Goal: Transaction & Acquisition: Book appointment/travel/reservation

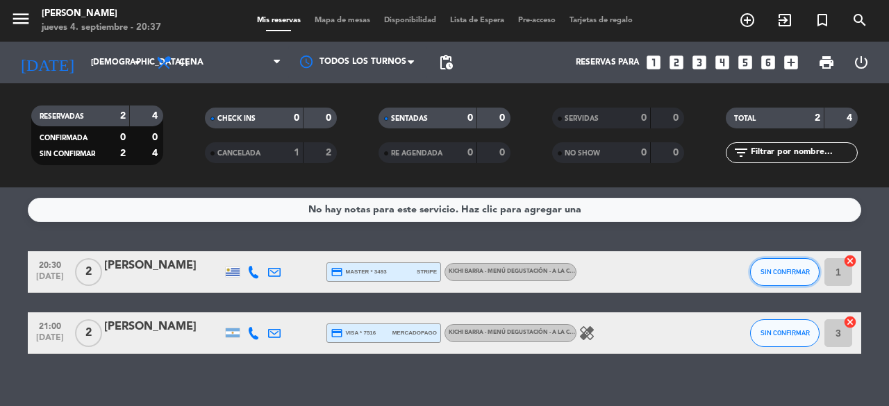
click at [790, 269] on span "SIN CONFIRMAR" at bounding box center [785, 272] width 49 height 8
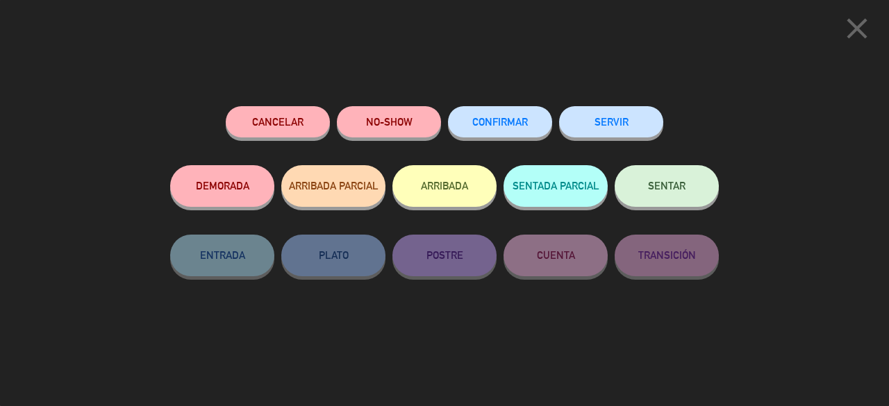
click at [675, 187] on span "SENTAR" at bounding box center [667, 186] width 38 height 12
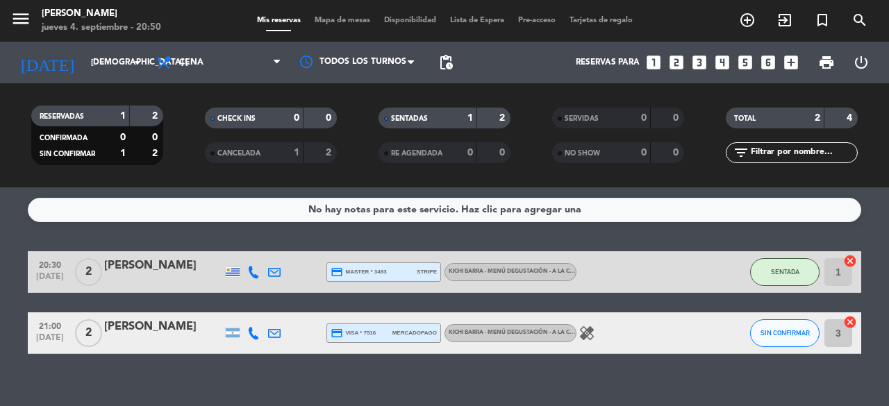
click at [672, 60] on icon "looks_two" at bounding box center [677, 62] width 18 height 18
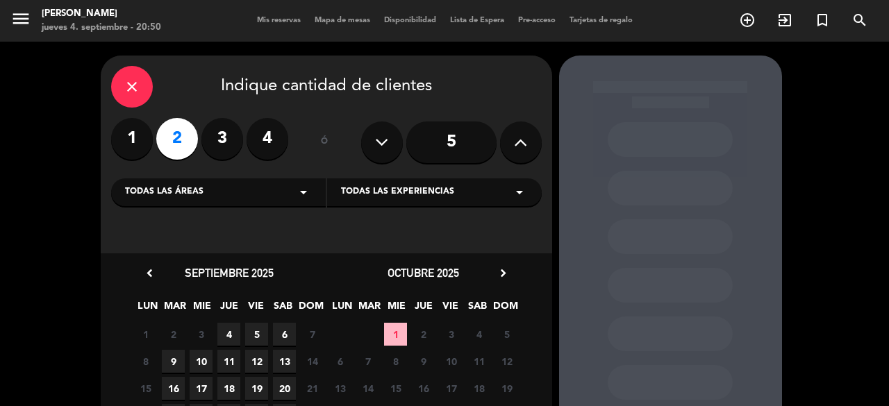
click at [175, 353] on span "9" at bounding box center [173, 361] width 23 height 23
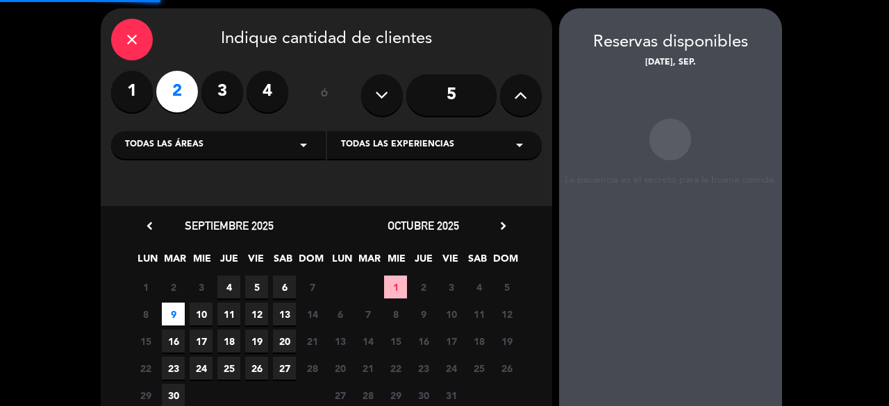
scroll to position [56, 0]
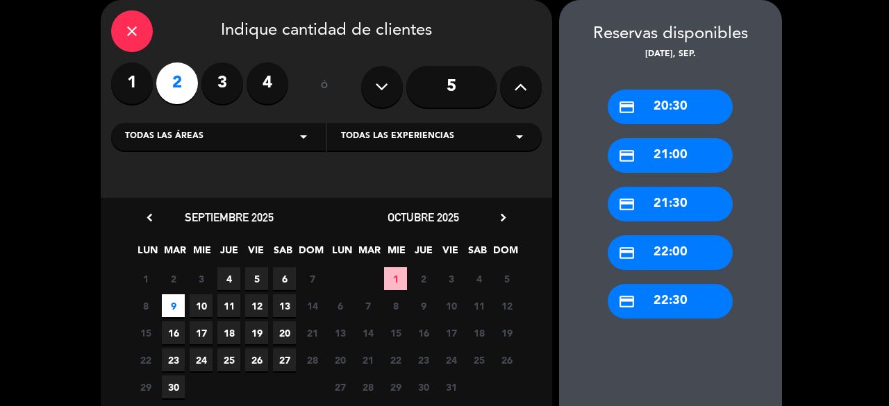
click at [677, 112] on div "credit_card 20:30" at bounding box center [670, 107] width 125 height 35
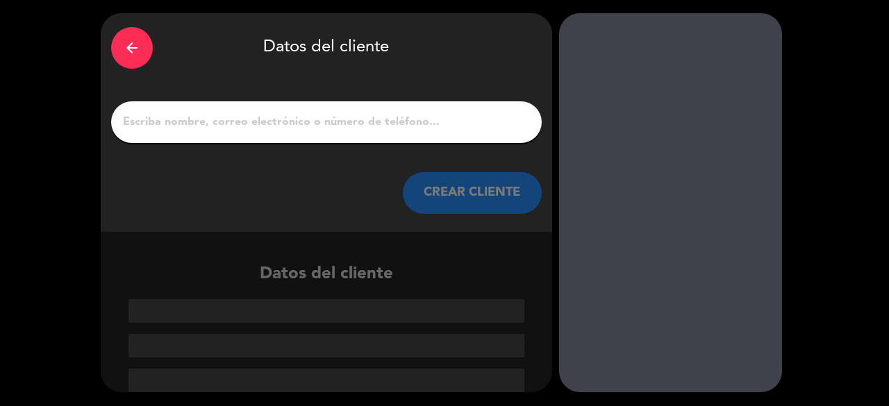
scroll to position [42, 0]
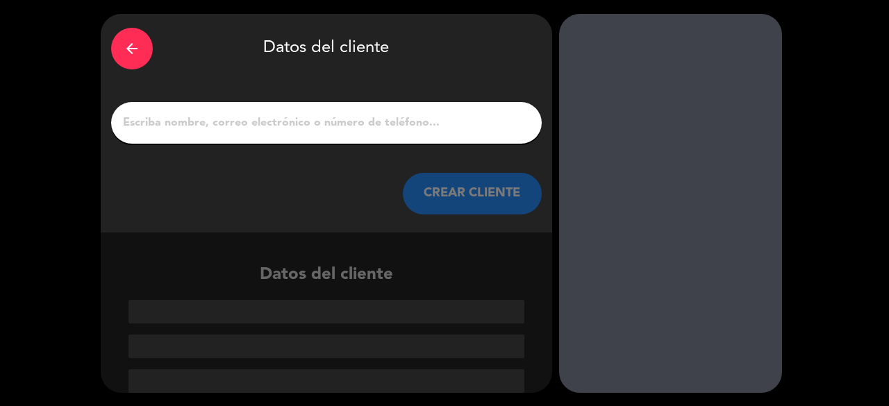
click at [343, 130] on input "1" at bounding box center [327, 122] width 410 height 19
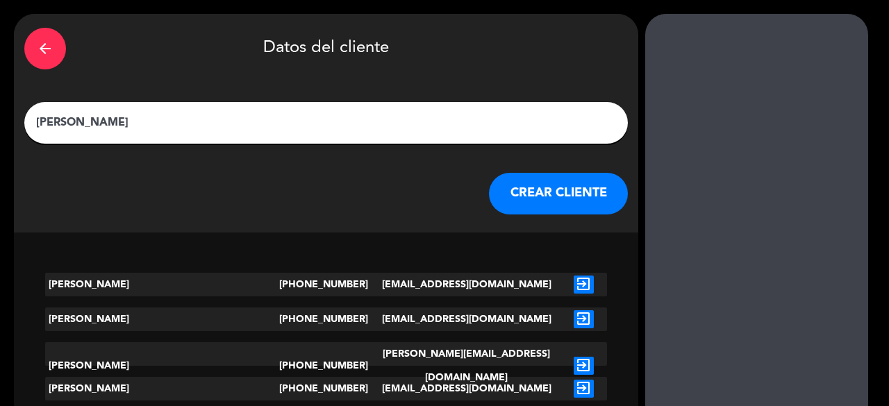
type input "[PERSON_NAME]"
click at [489, 213] on button "CREAR CLIENTE" at bounding box center [558, 194] width 139 height 42
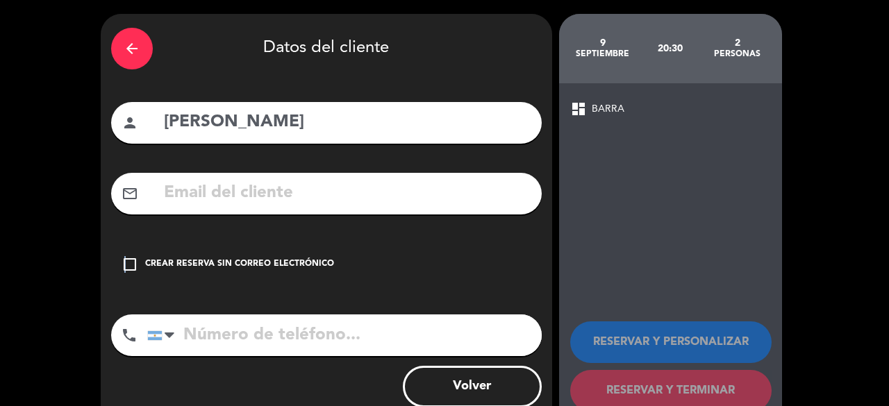
click at [124, 263] on icon "check_box_outline_blank" at bounding box center [130, 264] width 17 height 17
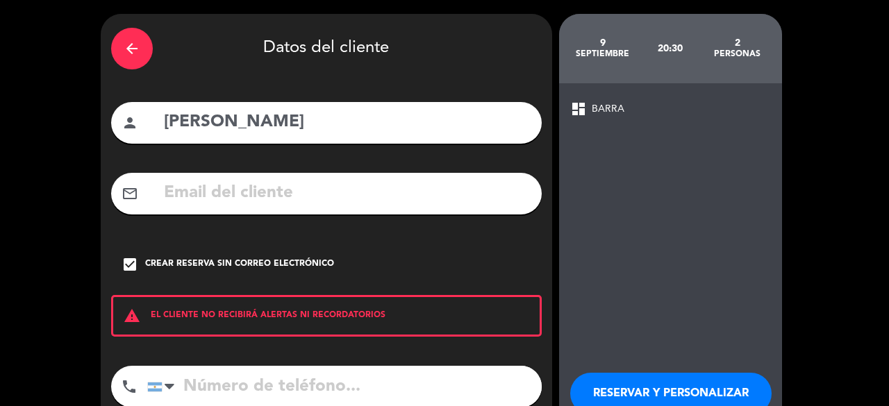
click at [888, 297] on div "arrow_back Datos del cliente person [PERSON_NAME] mail_outline check_box Crear …" at bounding box center [444, 247] width 889 height 494
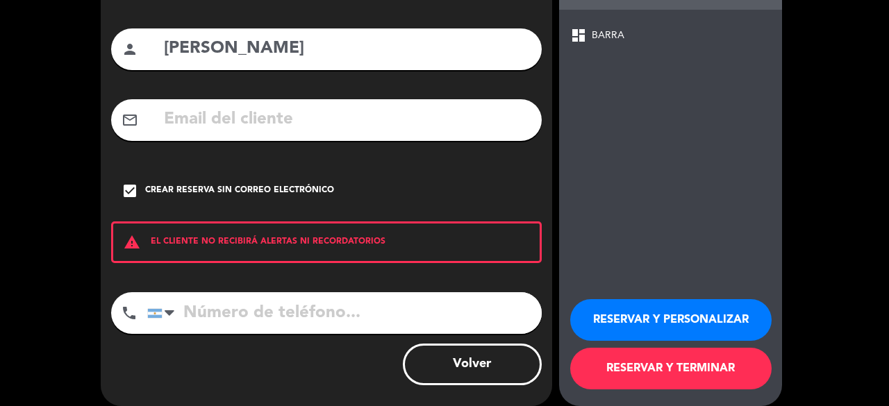
scroll to position [125, 0]
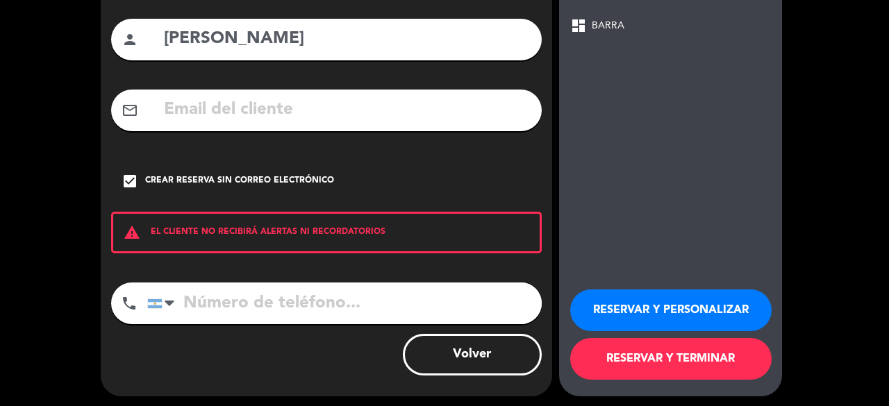
click at [660, 358] on button "RESERVAR Y TERMINAR" at bounding box center [670, 359] width 201 height 42
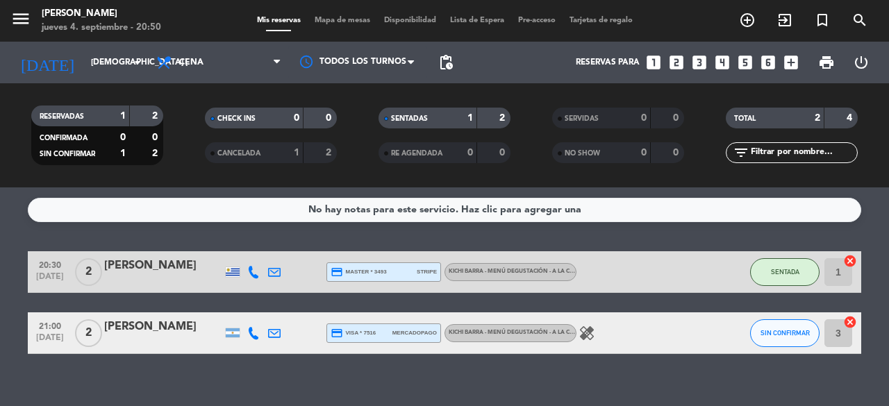
click at [701, 66] on icon "looks_3" at bounding box center [699, 62] width 18 height 18
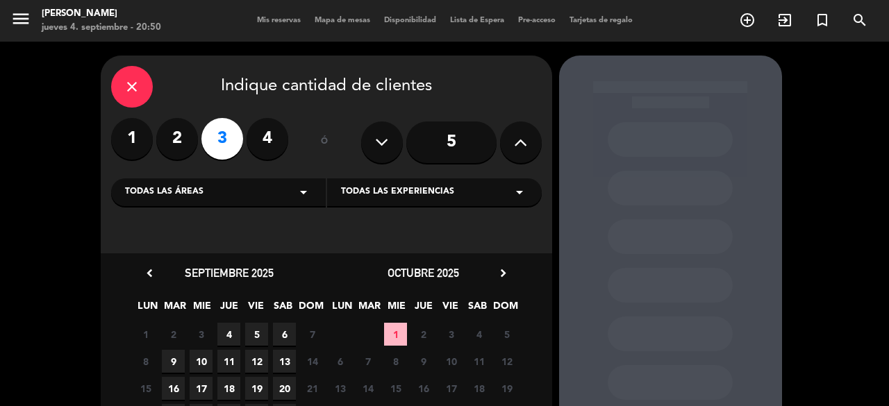
click at [197, 367] on span "10" at bounding box center [201, 361] width 23 height 23
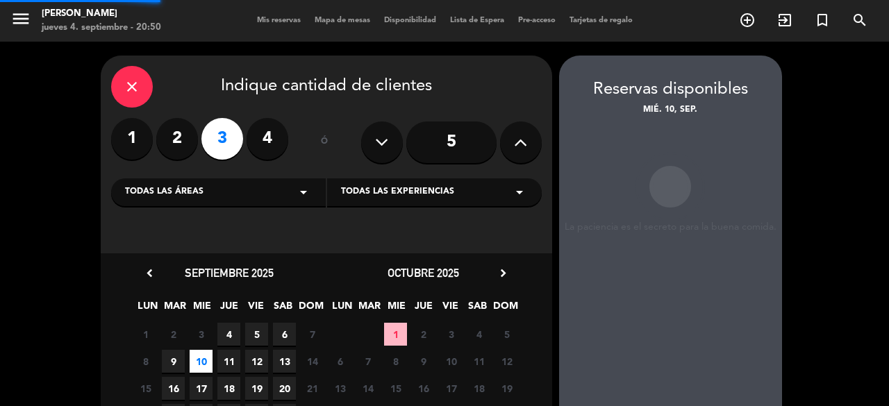
scroll to position [56, 0]
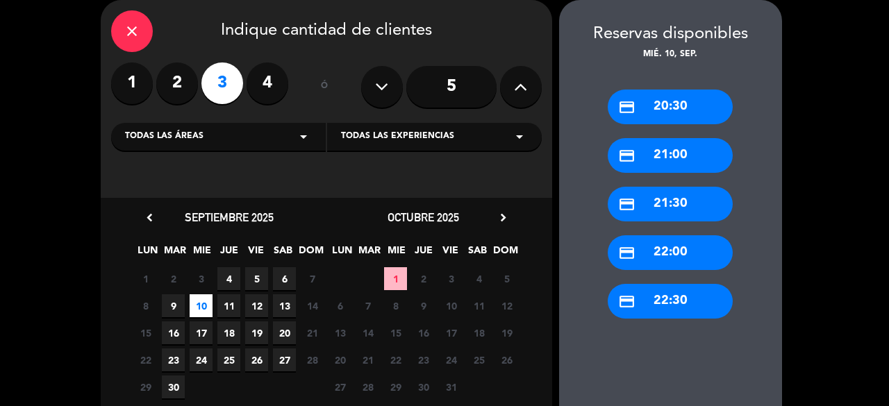
click at [697, 108] on div "credit_card 20:30" at bounding box center [670, 107] width 125 height 35
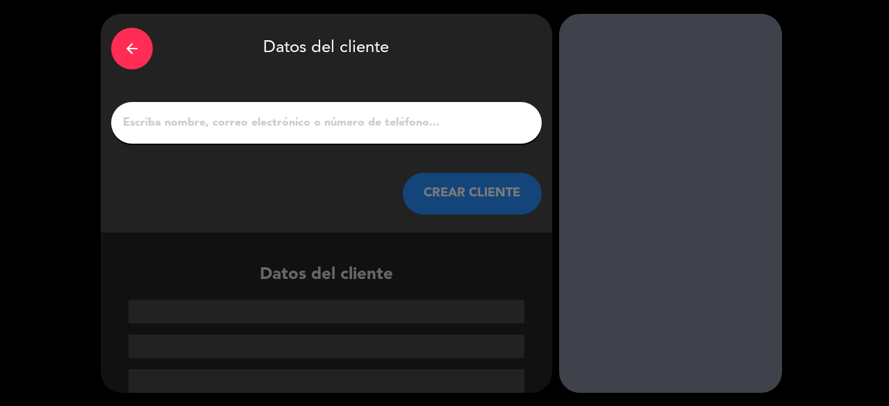
click at [268, 115] on input "1" at bounding box center [327, 122] width 410 height 19
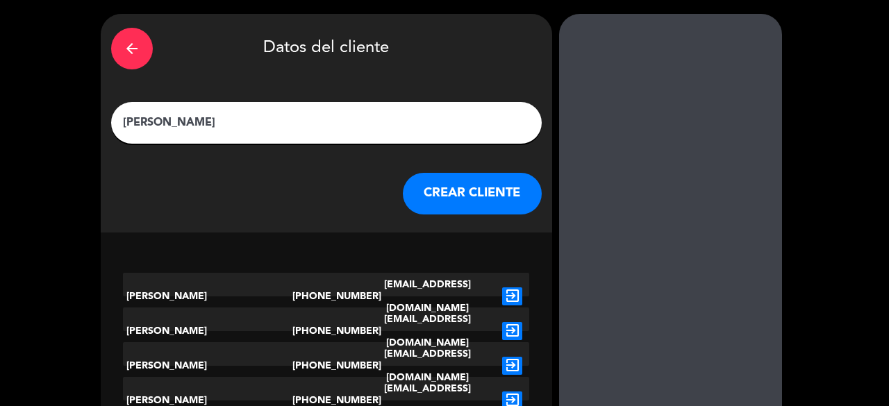
type input "[PERSON_NAME]"
click at [499, 191] on button "CREAR CLIENTE" at bounding box center [472, 194] width 139 height 42
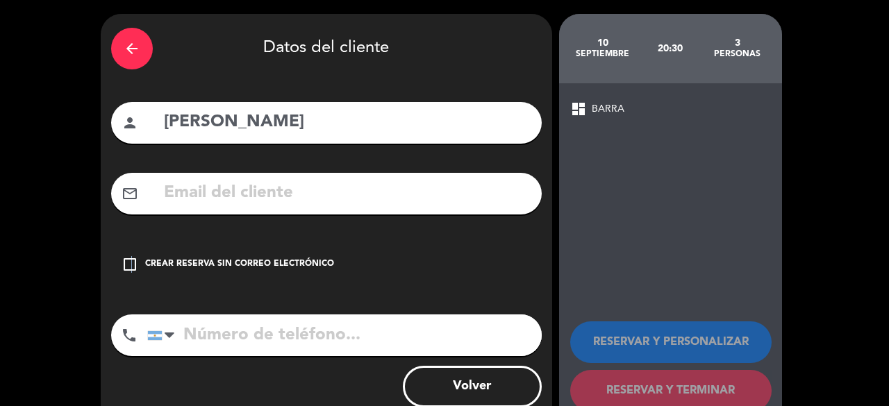
click at [131, 261] on icon "check_box_outline_blank" at bounding box center [130, 264] width 17 height 17
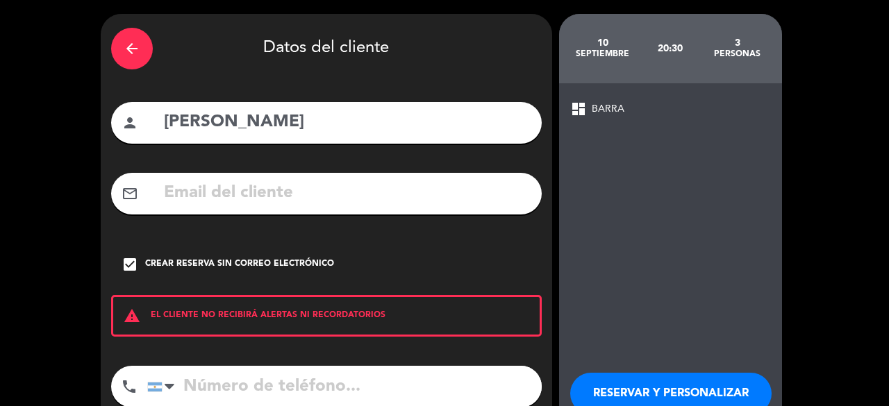
click at [870, 287] on div "arrow_back Datos del cliente person [PERSON_NAME] mail_outline check_box Crear …" at bounding box center [444, 247] width 889 height 494
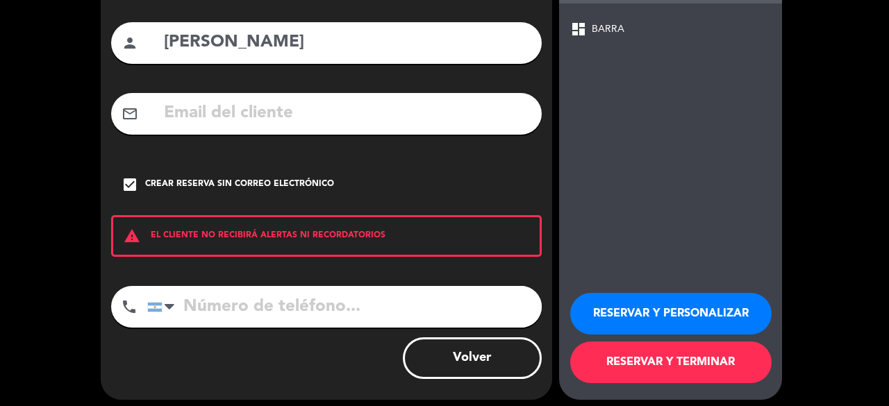
scroll to position [125, 0]
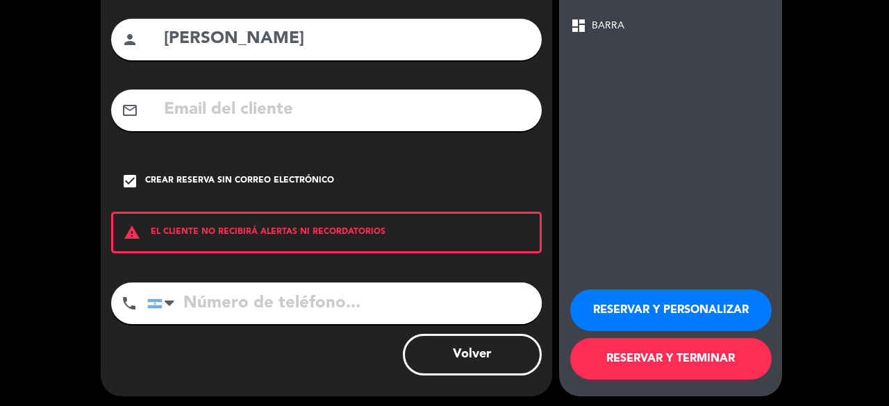
click at [742, 341] on button "RESERVAR Y TERMINAR" at bounding box center [670, 359] width 201 height 42
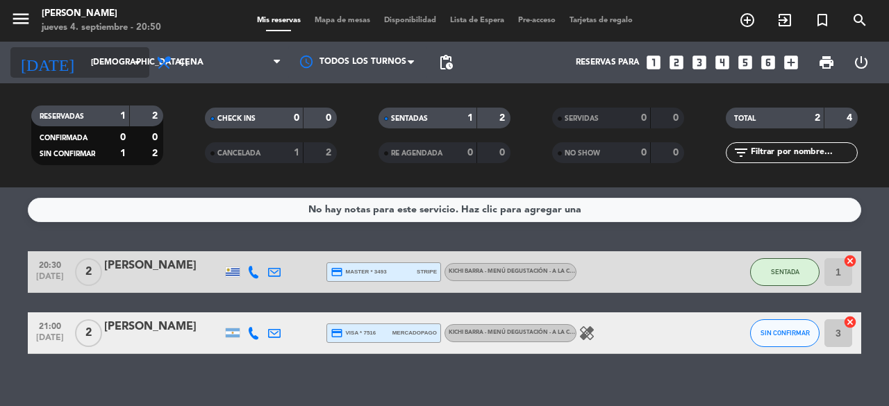
click at [110, 63] on input "[DEMOGRAPHIC_DATA] [DATE]" at bounding box center [139, 63] width 110 height 24
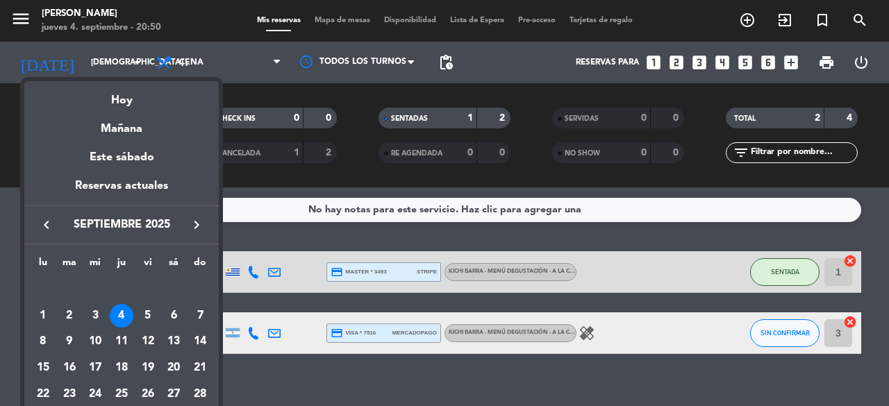
click at [419, 379] on div at bounding box center [444, 203] width 889 height 406
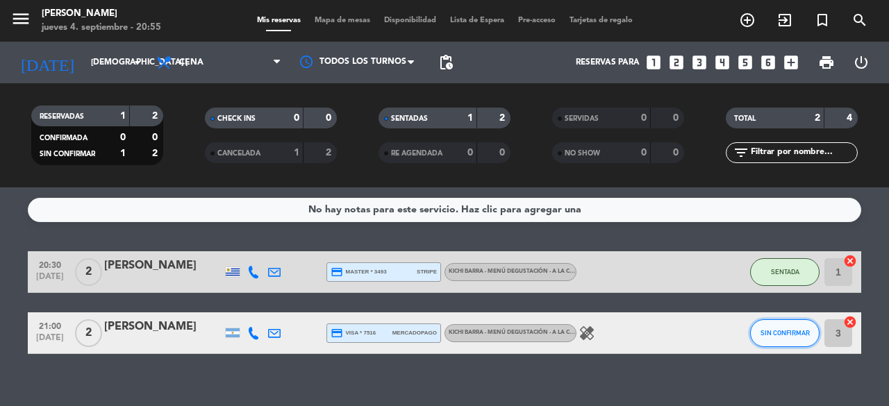
click at [772, 333] on span "SIN CONFIRMAR" at bounding box center [785, 333] width 49 height 8
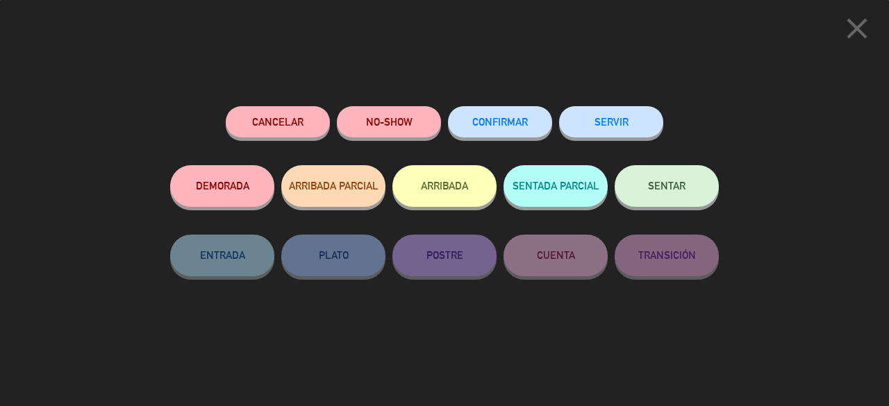
click at [670, 187] on span "SENTAR" at bounding box center [667, 186] width 38 height 12
